Goal: Task Accomplishment & Management: Use online tool/utility

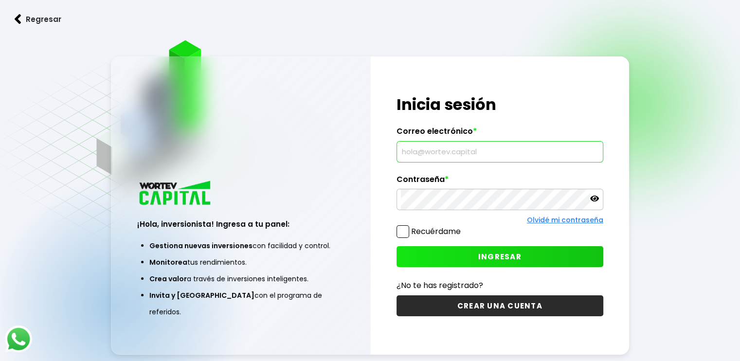
click at [453, 152] on input "text" at bounding box center [500, 152] width 198 height 20
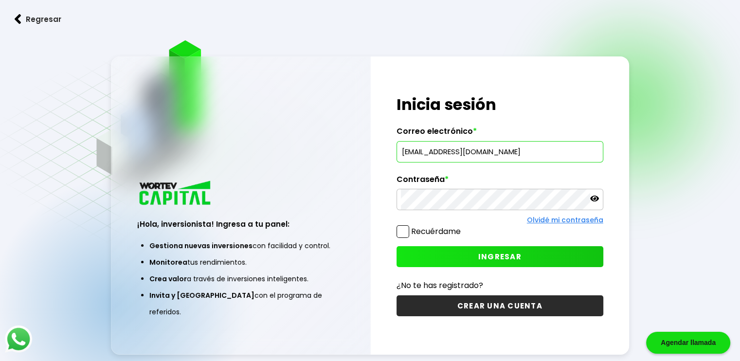
type input "[EMAIL_ADDRESS][DOMAIN_NAME]"
click at [486, 259] on span "INGRESAR" at bounding box center [499, 257] width 43 height 10
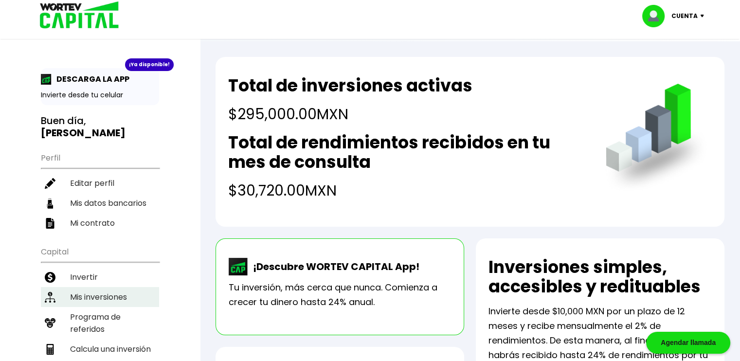
click at [123, 287] on li "Mis inversiones" at bounding box center [100, 297] width 118 height 20
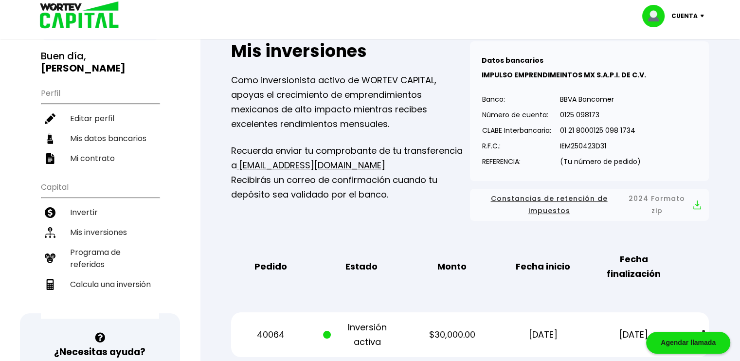
scroll to position [69, 0]
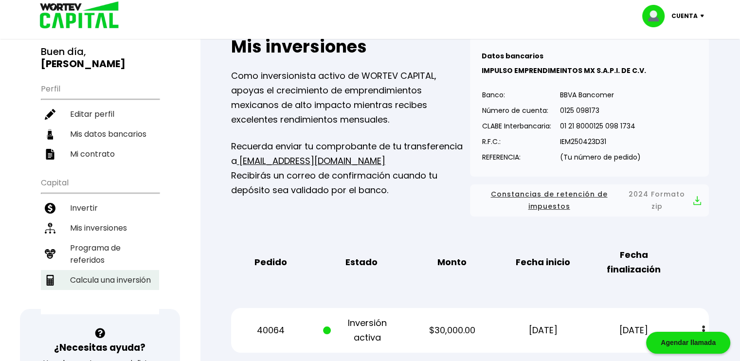
click at [130, 270] on li "Calcula una inversión" at bounding box center [100, 280] width 118 height 20
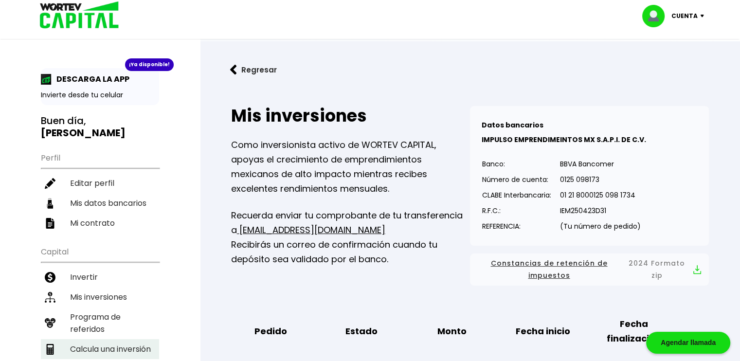
select select "1"
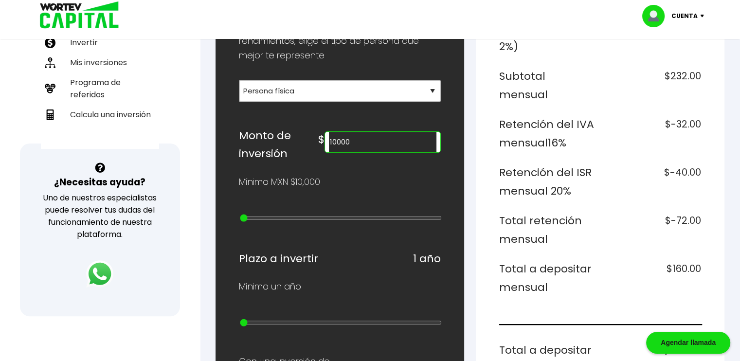
scroll to position [243, 0]
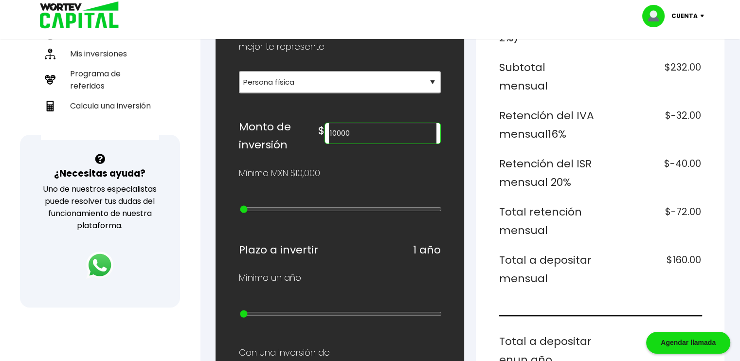
drag, startPoint x: 391, startPoint y: 129, endPoint x: 313, endPoint y: 138, distance: 78.3
click at [313, 138] on div "Monto de inversión $ 10000" at bounding box center [340, 136] width 202 height 37
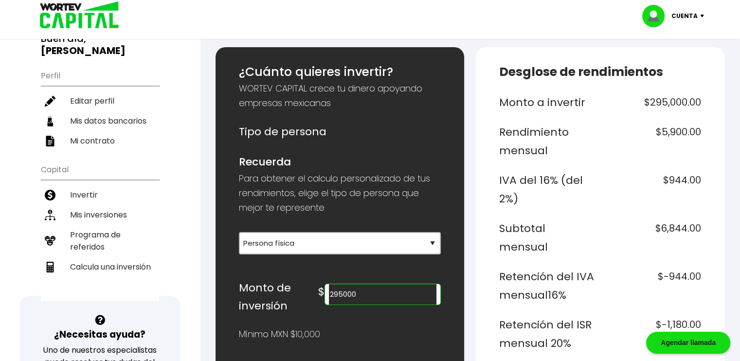
scroll to position [146, 0]
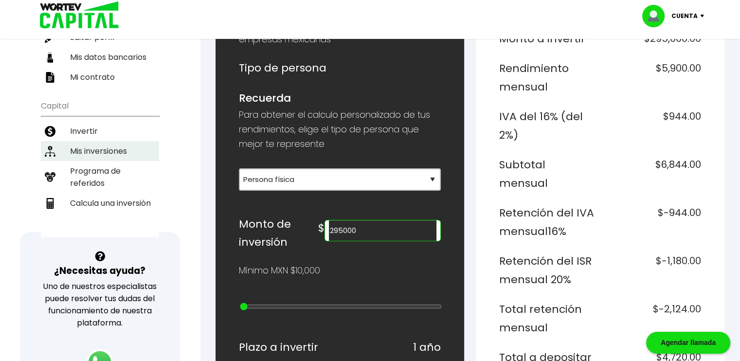
type input "295000"
click at [107, 141] on li "Mis inversiones" at bounding box center [100, 151] width 118 height 20
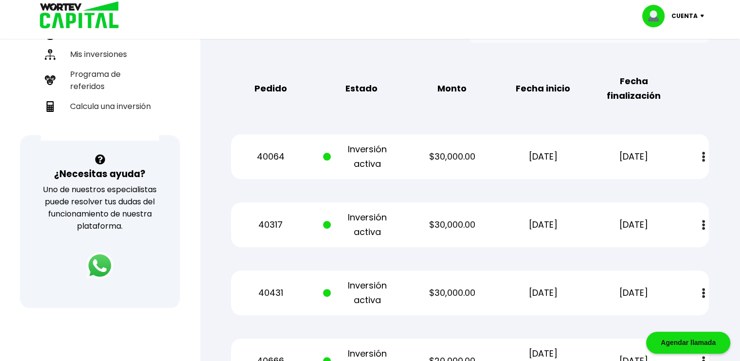
scroll to position [243, 0]
click at [703, 158] on img at bounding box center [703, 156] width 3 height 10
click at [465, 179] on div "40064 Inversión activa $30,000.00 07/11/2024 07/11/2025 Estado de cuenta" at bounding box center [470, 156] width 478 height 45
click at [465, 184] on div "Mis inversiones Como inversionista activo de WORTEV CAPITAL, apoyas el crecimie…" at bounding box center [470, 361] width 509 height 1028
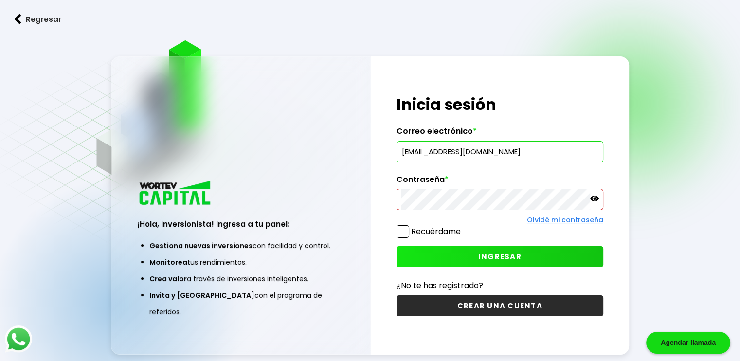
type input "[EMAIL_ADDRESS][DOMAIN_NAME]"
click at [517, 255] on span "INGRESAR" at bounding box center [499, 257] width 43 height 10
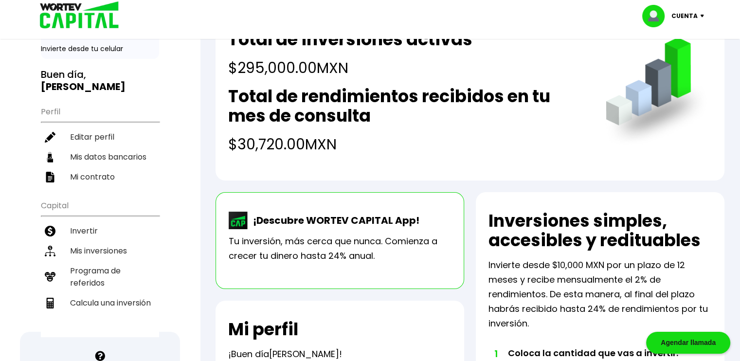
scroll to position [195, 0]
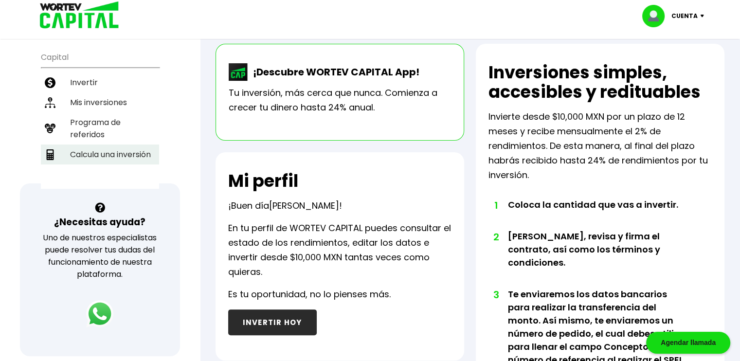
click at [139, 145] on li "Calcula una inversión" at bounding box center [100, 155] width 118 height 20
select select "1"
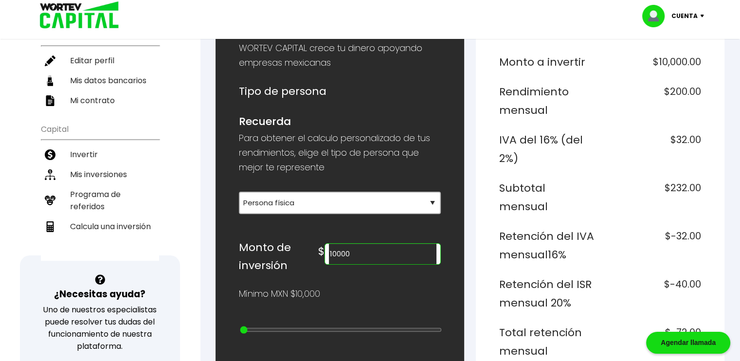
scroll to position [243, 0]
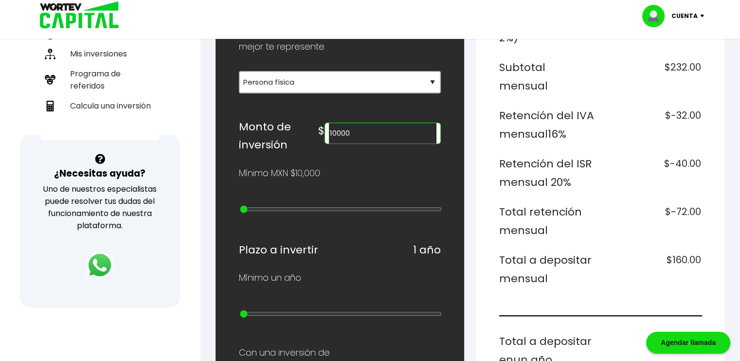
drag, startPoint x: 377, startPoint y: 134, endPoint x: 318, endPoint y: 144, distance: 59.6
click at [318, 144] on div "Monto de inversión $ 10000" at bounding box center [340, 136] width 202 height 37
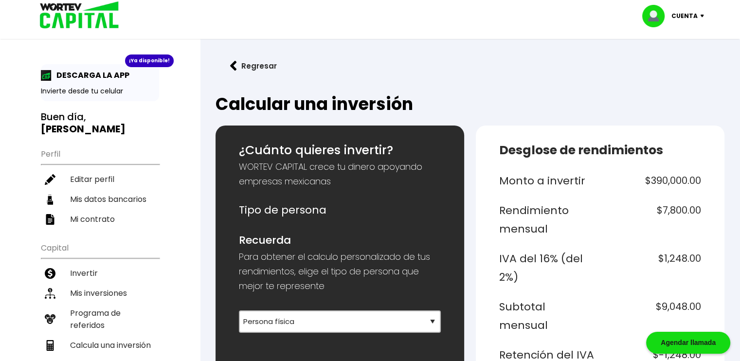
scroll to position [0, 0]
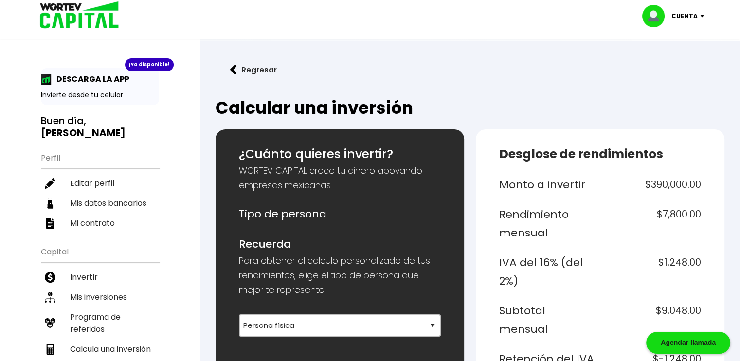
type input "390000"
